Goal: Task Accomplishment & Management: Use online tool/utility

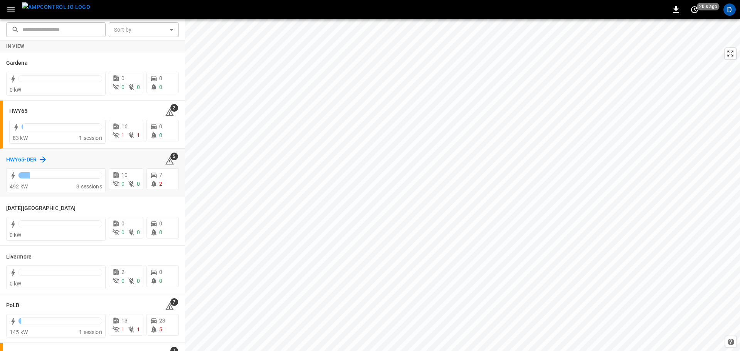
click at [22, 160] on h6 "HWY65-DER" at bounding box center [21, 160] width 30 height 8
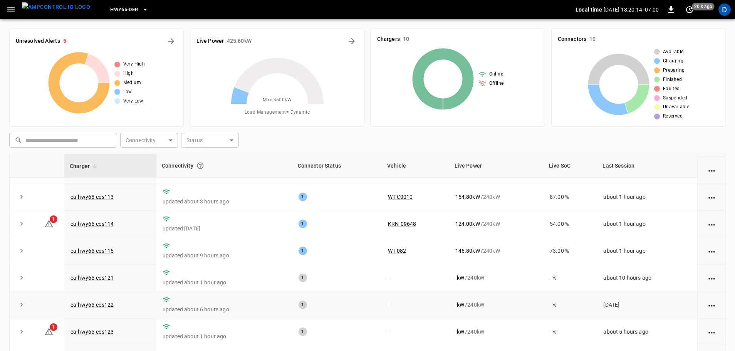
scroll to position [78, 0]
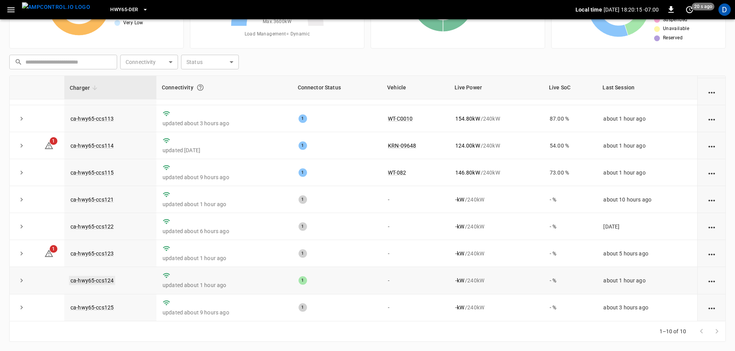
click at [104, 278] on link "ca-hwy65-ccs124" at bounding box center [92, 280] width 46 height 9
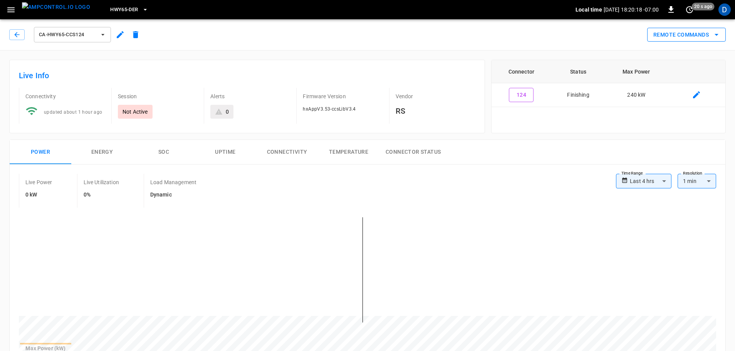
click at [677, 32] on button "Remote Commands" at bounding box center [686, 35] width 79 height 14
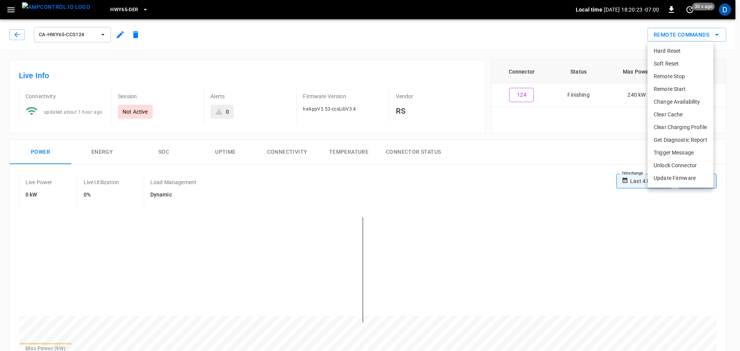
click at [668, 61] on li "Soft Reset" at bounding box center [680, 63] width 66 height 13
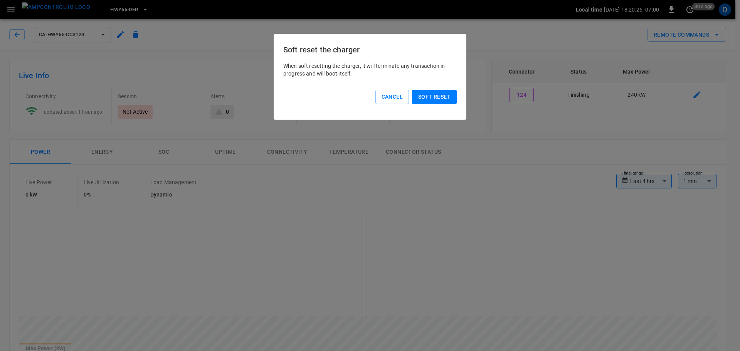
click at [440, 92] on button "Soft reset" at bounding box center [434, 97] width 45 height 14
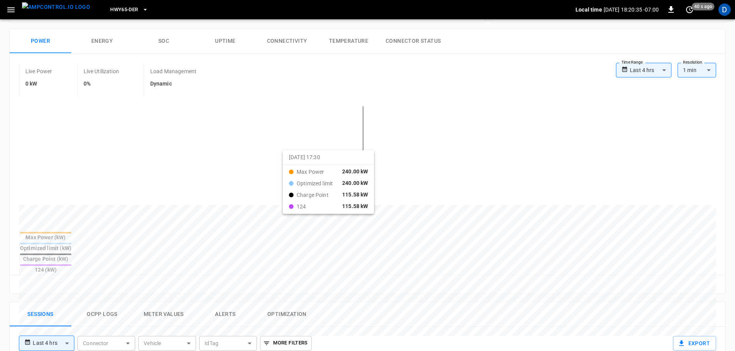
scroll to position [113, 0]
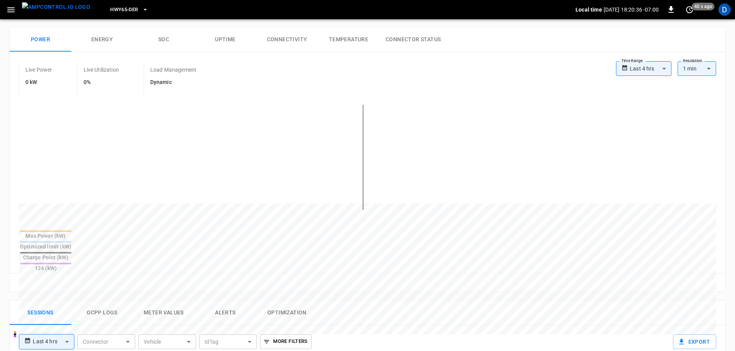
click at [115, 301] on button "Ocpp logs" at bounding box center [102, 313] width 62 height 25
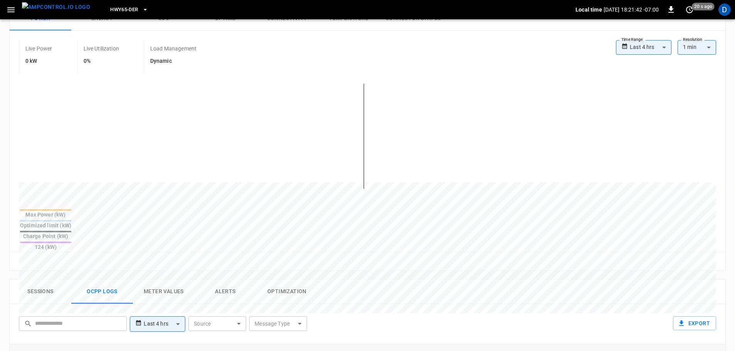
scroll to position [0, 0]
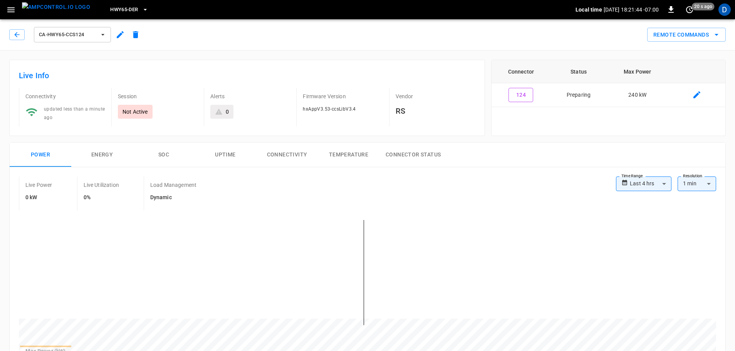
click at [52, 10] on img "menu" at bounding box center [56, 7] width 68 height 10
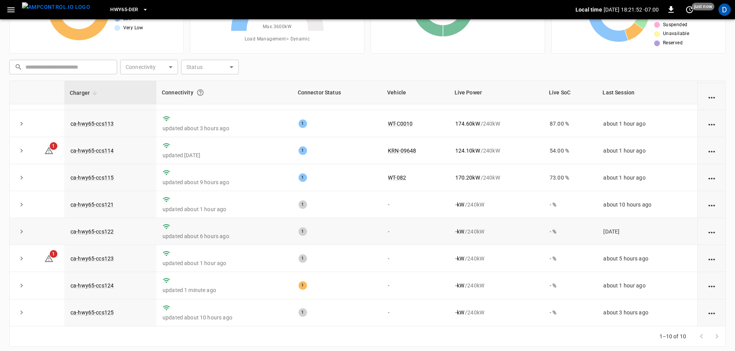
scroll to position [78, 0]
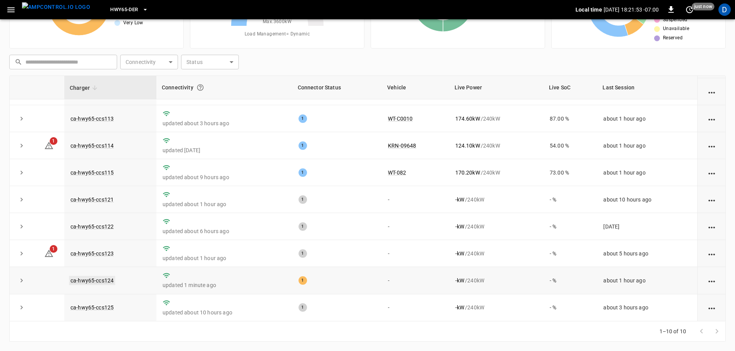
click at [105, 280] on link "ca-hwy65-ccs124" at bounding box center [92, 280] width 46 height 9
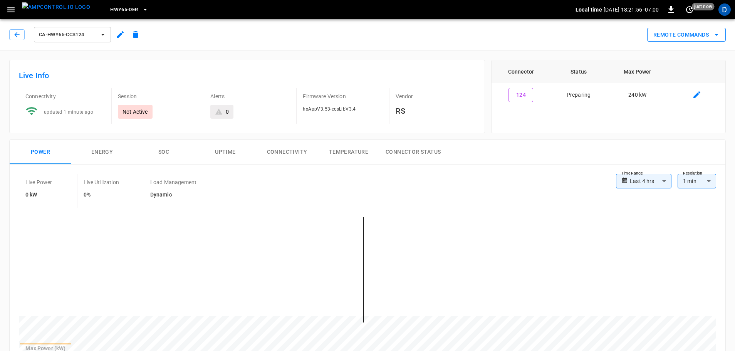
click at [703, 37] on button "Remote Commands" at bounding box center [686, 35] width 79 height 14
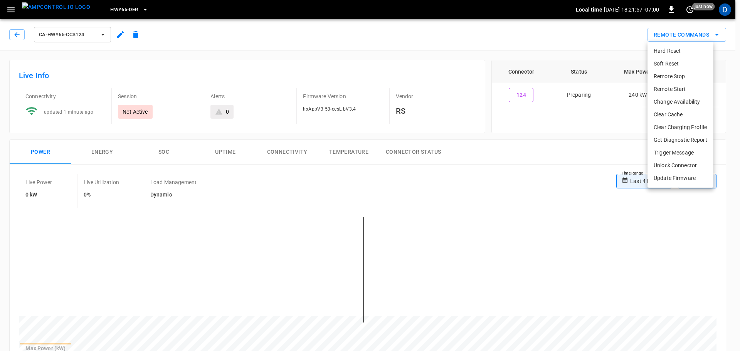
click at [676, 79] on li "Remote Stop" at bounding box center [680, 76] width 66 height 13
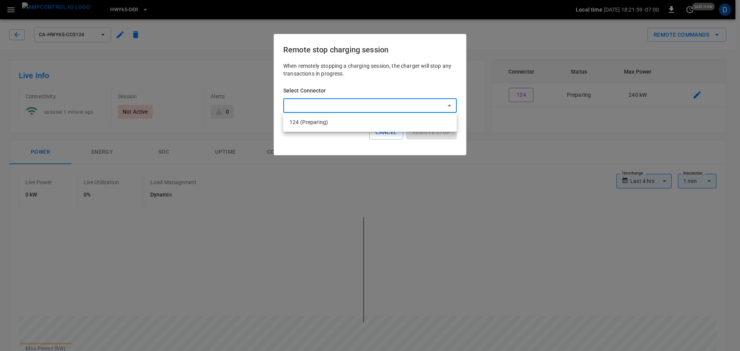
click at [357, 126] on li "124 (Preparing)" at bounding box center [369, 122] width 173 height 13
type input "**********"
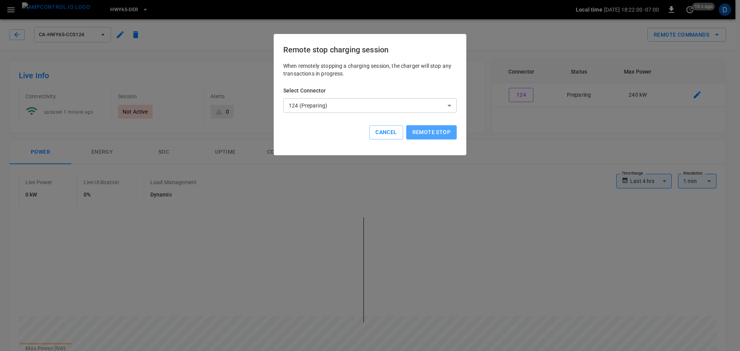
click at [447, 134] on button "Remote stop" at bounding box center [431, 132] width 50 height 14
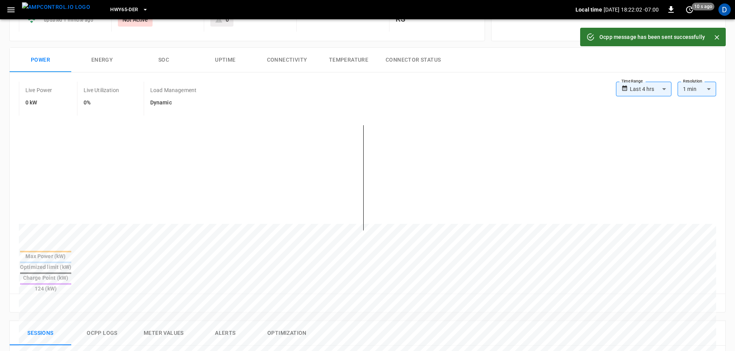
scroll to position [140, 0]
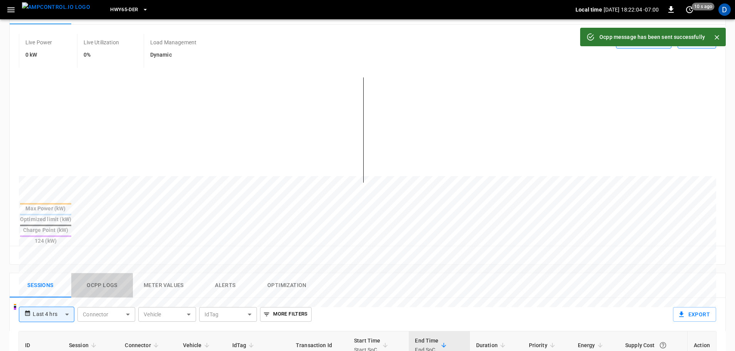
click at [105, 273] on button "Ocpp logs" at bounding box center [102, 285] width 62 height 25
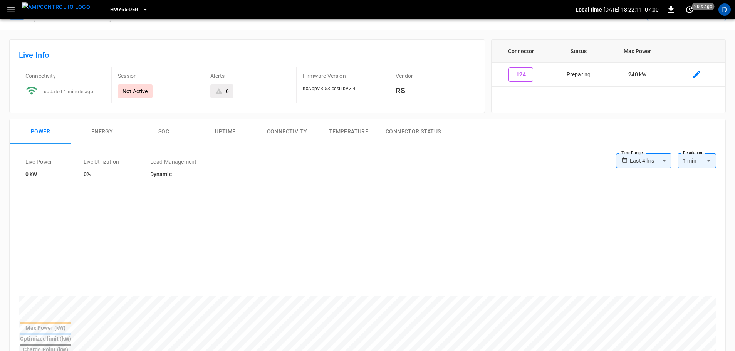
scroll to position [0, 0]
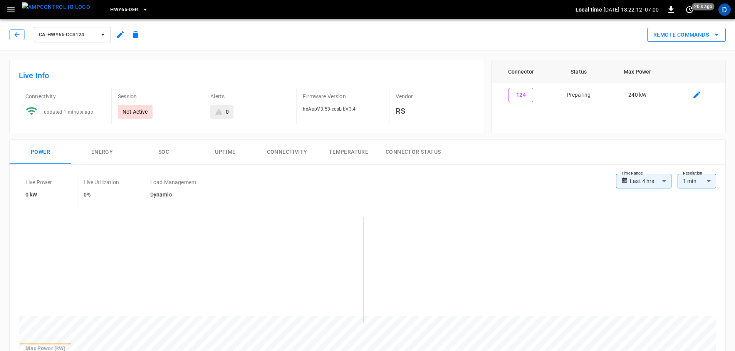
click at [665, 30] on button "Remote Commands" at bounding box center [686, 35] width 79 height 14
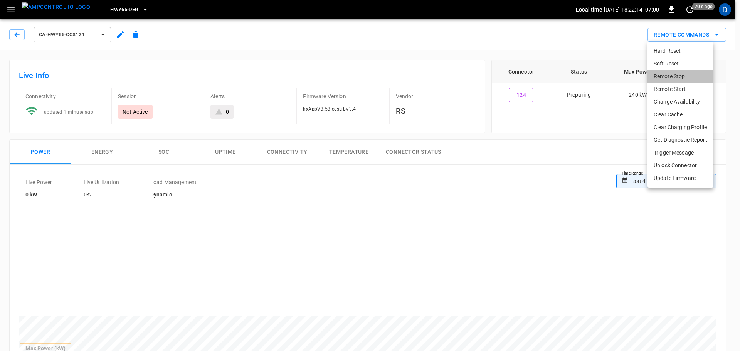
click at [662, 77] on li "Remote Stop" at bounding box center [680, 76] width 66 height 13
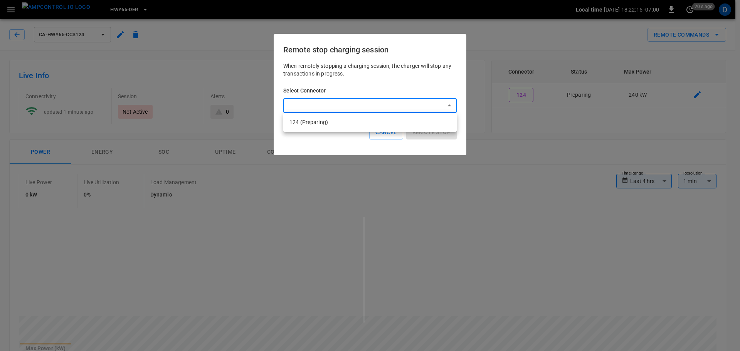
click at [369, 123] on li "124 (Preparing)" at bounding box center [369, 122] width 173 height 13
type input "**********"
click at [433, 137] on button "Remote stop" at bounding box center [431, 132] width 50 height 14
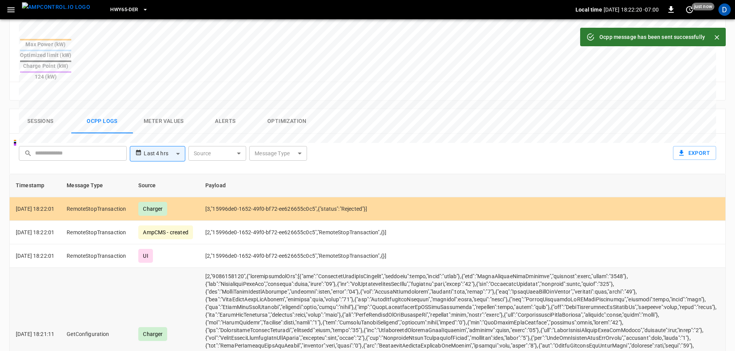
scroll to position [304, 0]
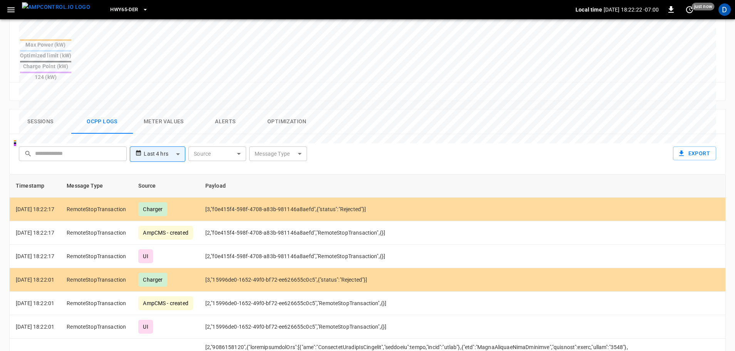
click at [43, 109] on button "Sessions" at bounding box center [41, 121] width 62 height 25
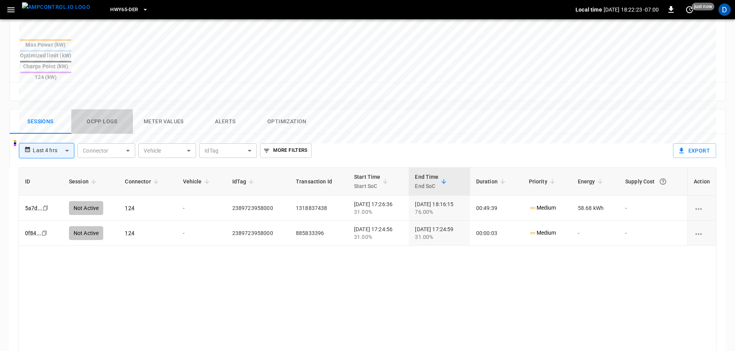
click at [106, 109] on button "Ocpp logs" at bounding box center [102, 121] width 62 height 25
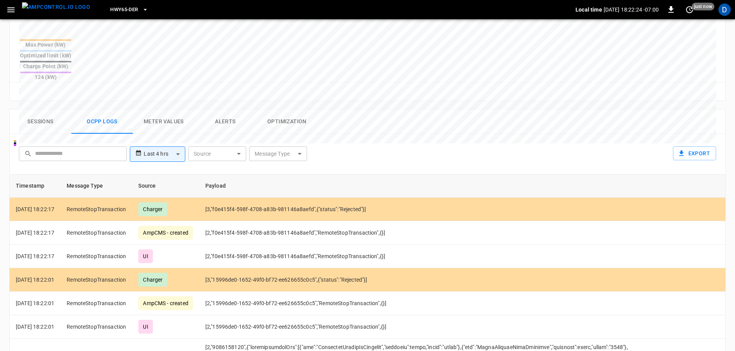
scroll to position [0, 0]
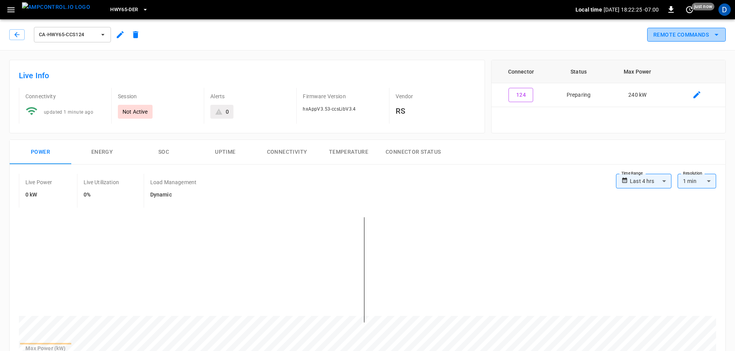
click at [692, 31] on button "Remote Commands" at bounding box center [686, 35] width 79 height 14
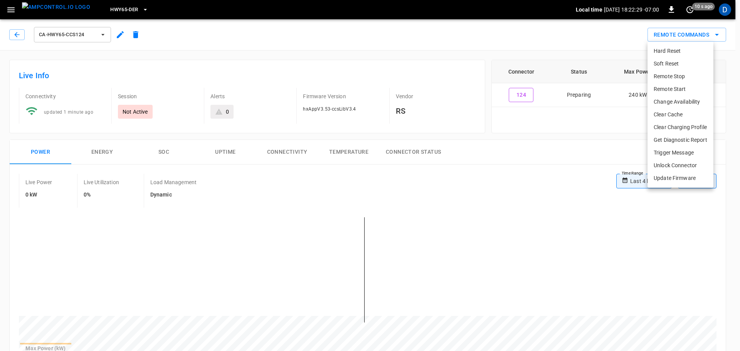
click at [659, 166] on li "Unlock Connector" at bounding box center [680, 165] width 66 height 13
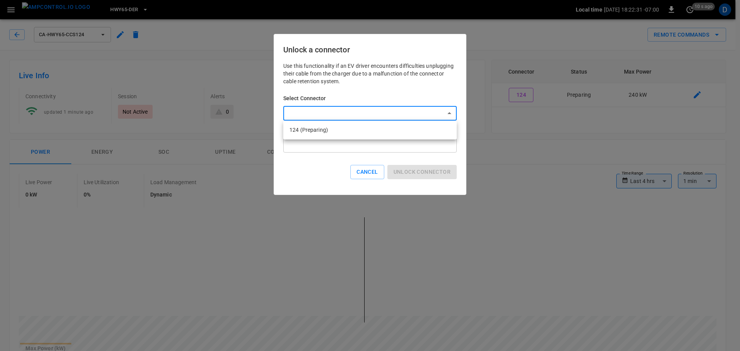
click at [357, 130] on li "124 (Preparing)" at bounding box center [369, 130] width 173 height 13
type input "**********"
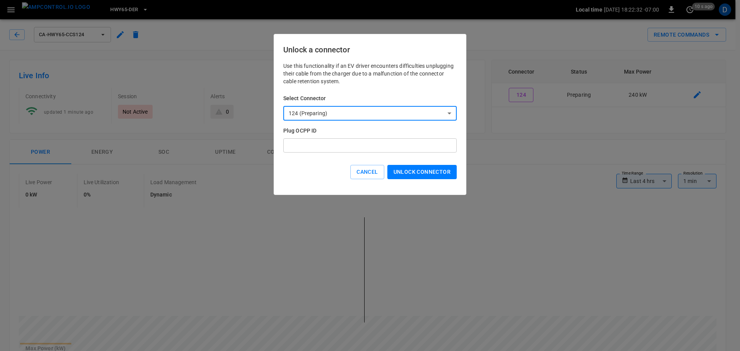
click at [410, 171] on button "Unlock connector" at bounding box center [421, 172] width 69 height 14
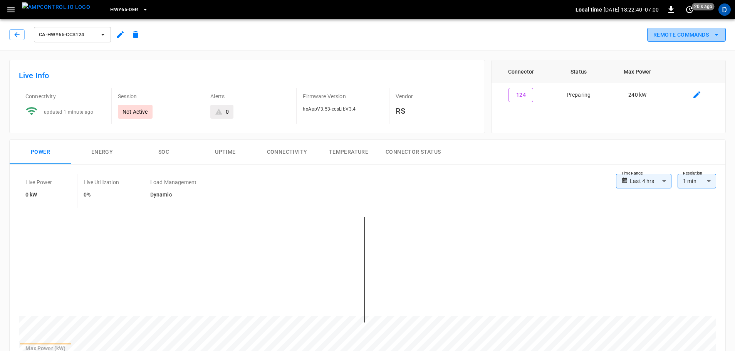
click at [652, 34] on button "Remote Commands" at bounding box center [686, 35] width 79 height 14
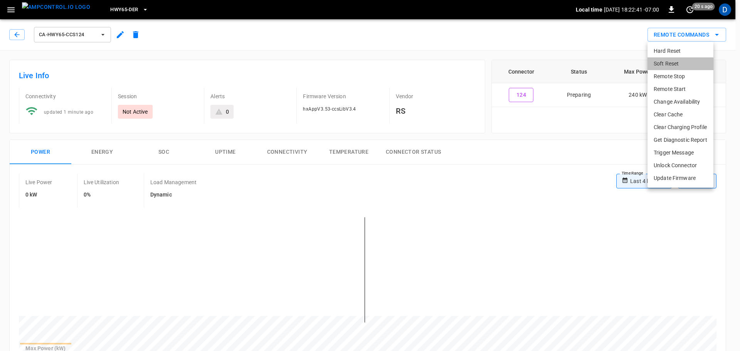
click at [665, 65] on li "Soft Reset" at bounding box center [680, 63] width 66 height 13
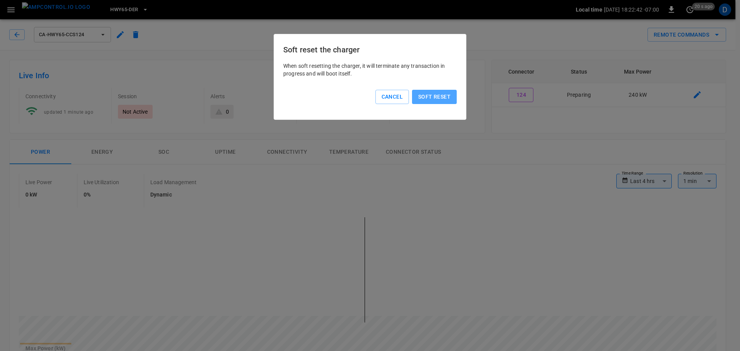
click at [442, 96] on button "Soft reset" at bounding box center [434, 97] width 45 height 14
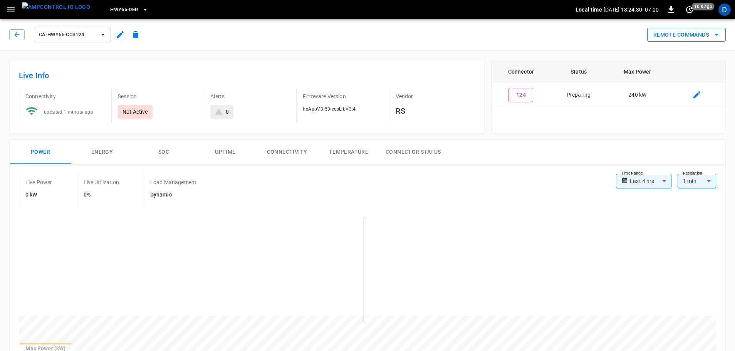
drag, startPoint x: 670, startPoint y: 32, endPoint x: 680, endPoint y: 64, distance: 33.5
click at [670, 32] on button "Remote Commands" at bounding box center [686, 35] width 79 height 14
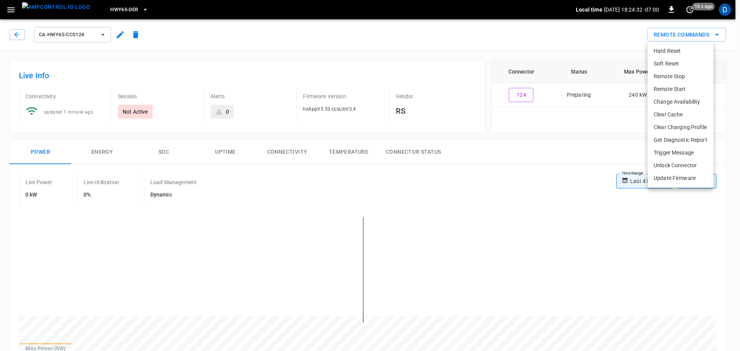
click at [669, 51] on li "Hard Reset" at bounding box center [680, 51] width 66 height 13
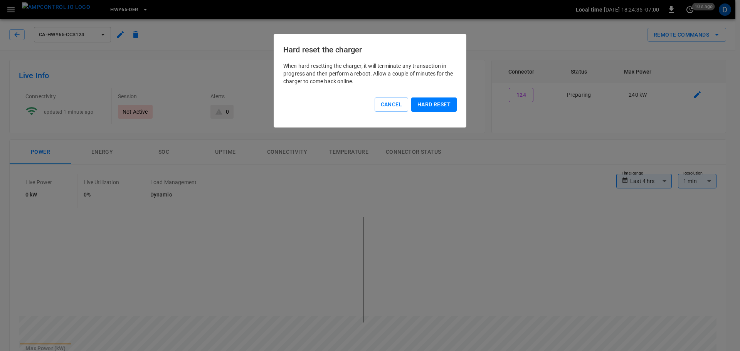
click at [442, 104] on button "Hard reset" at bounding box center [433, 104] width 45 height 14
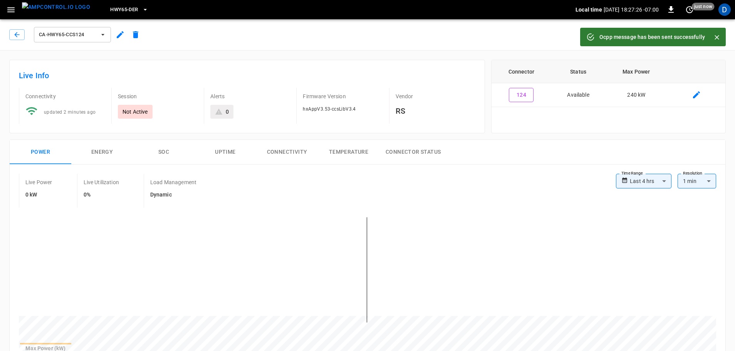
click at [714, 33] on button "Close" at bounding box center [717, 38] width 12 height 12
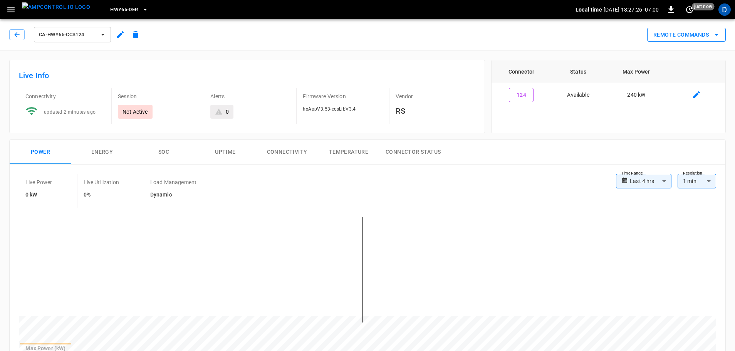
click at [717, 36] on icon "remote commands options" at bounding box center [716, 34] width 9 height 9
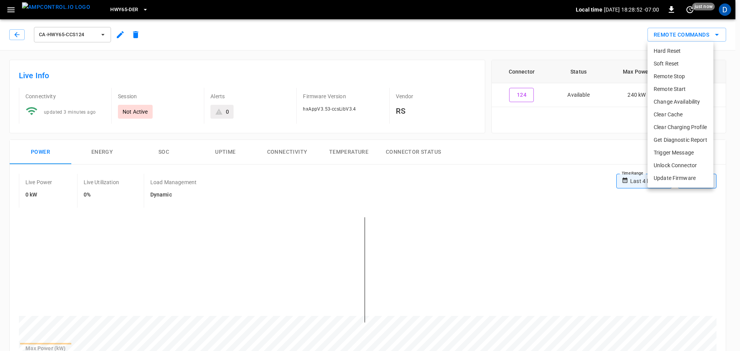
click at [66, 8] on div at bounding box center [370, 175] width 740 height 351
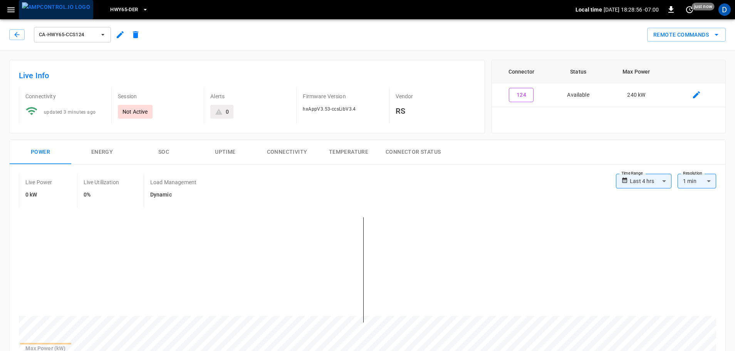
click at [61, 10] on img "menu" at bounding box center [56, 7] width 68 height 10
